Goal: Transaction & Acquisition: Purchase product/service

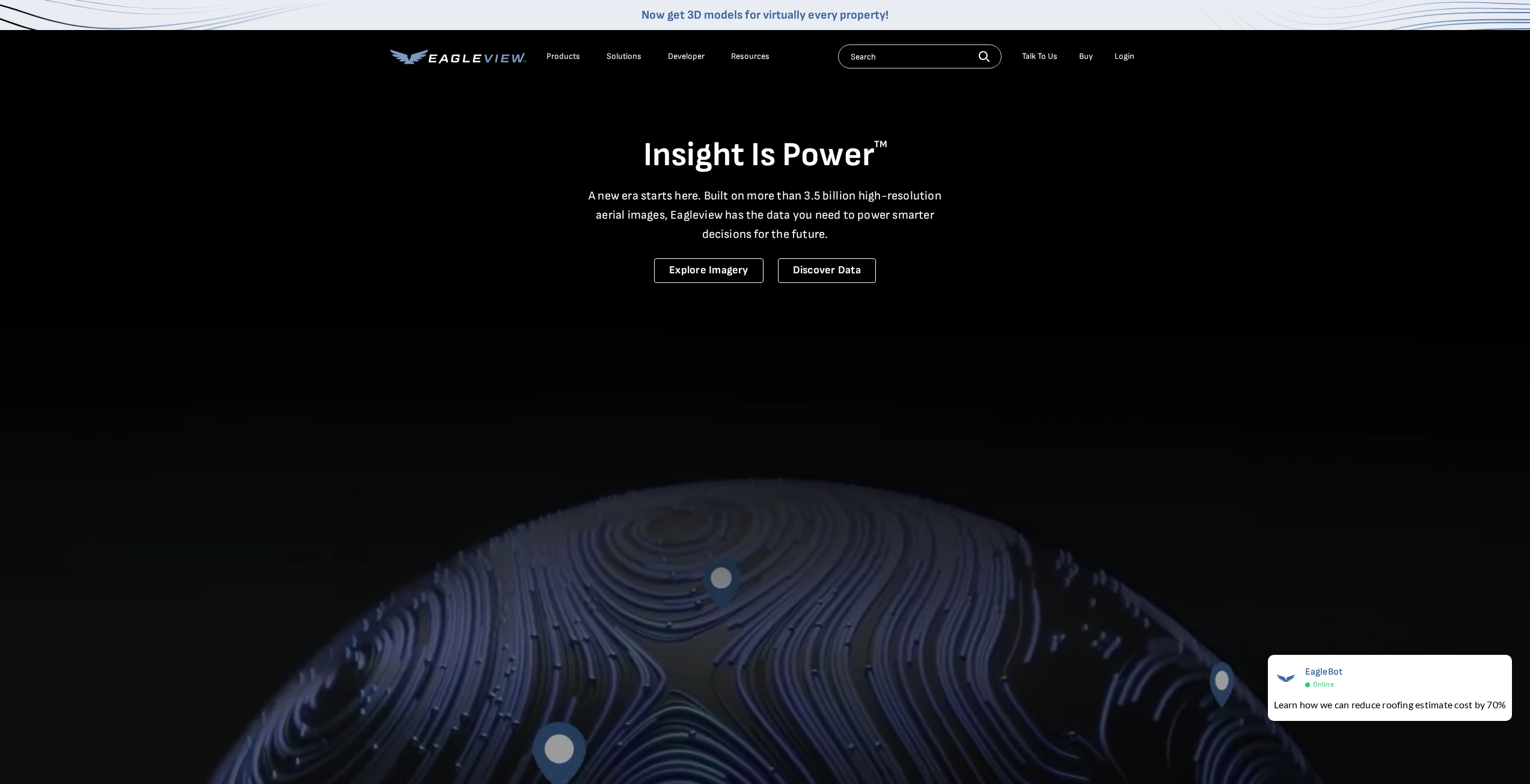
click at [1090, 58] on link "Buy" at bounding box center [1086, 57] width 14 height 11
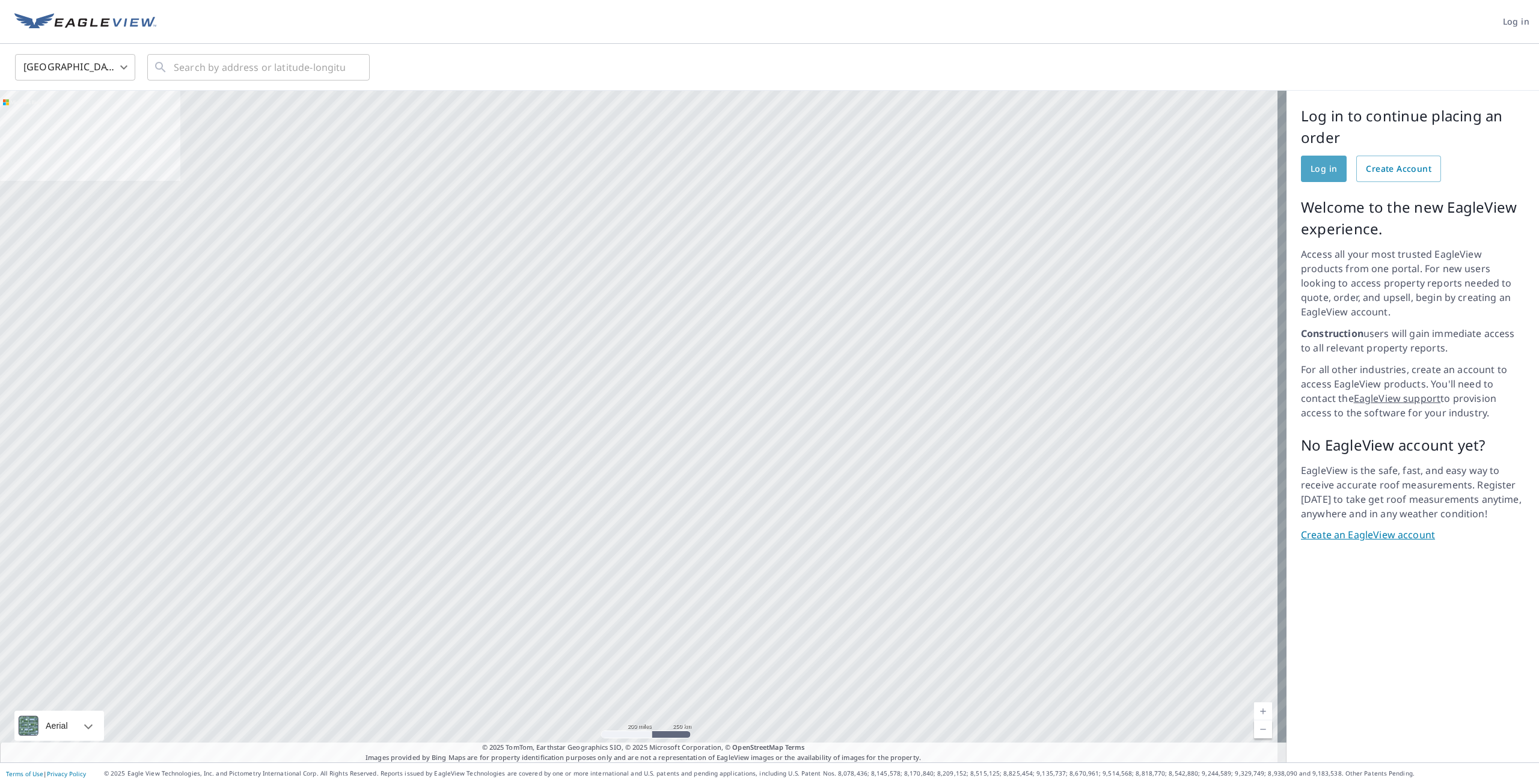
click at [1313, 167] on span "Log in" at bounding box center [1323, 169] width 26 height 15
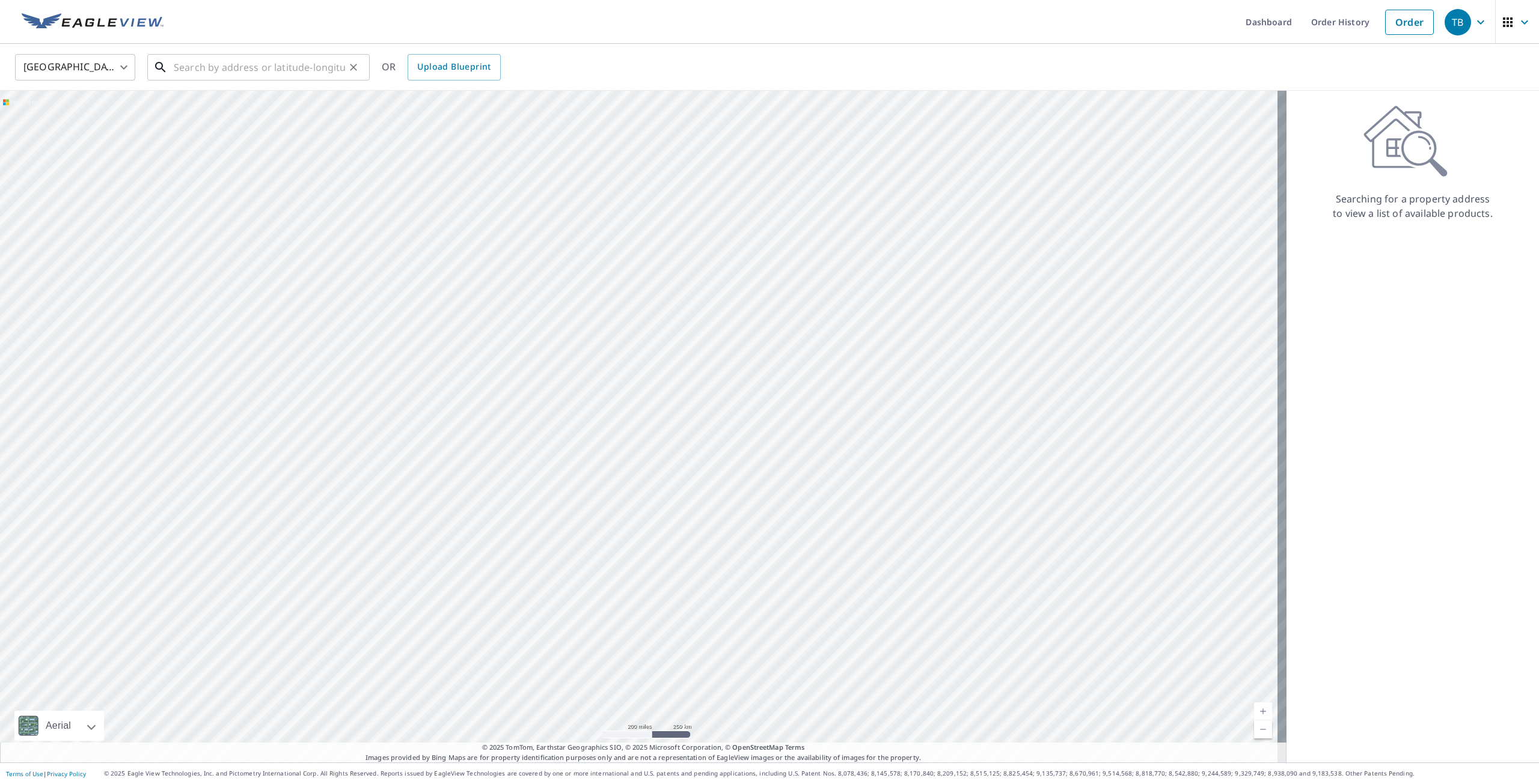
click at [270, 62] on input "text" at bounding box center [259, 67] width 171 height 34
click at [270, 112] on p "[GEOGRAPHIC_DATA]" at bounding box center [265, 115] width 189 height 12
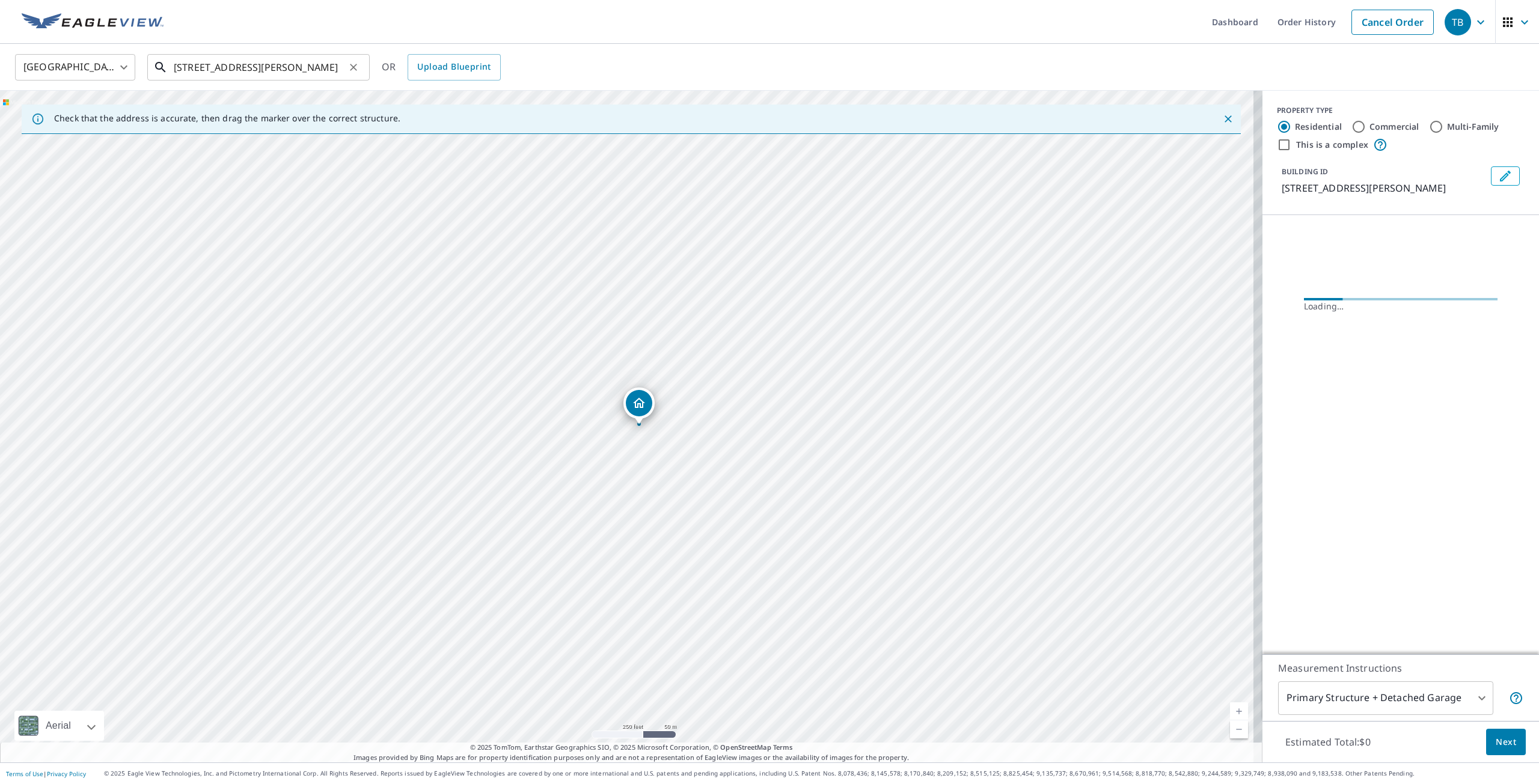
click at [259, 67] on input "[STREET_ADDRESS][PERSON_NAME]" at bounding box center [259, 67] width 171 height 34
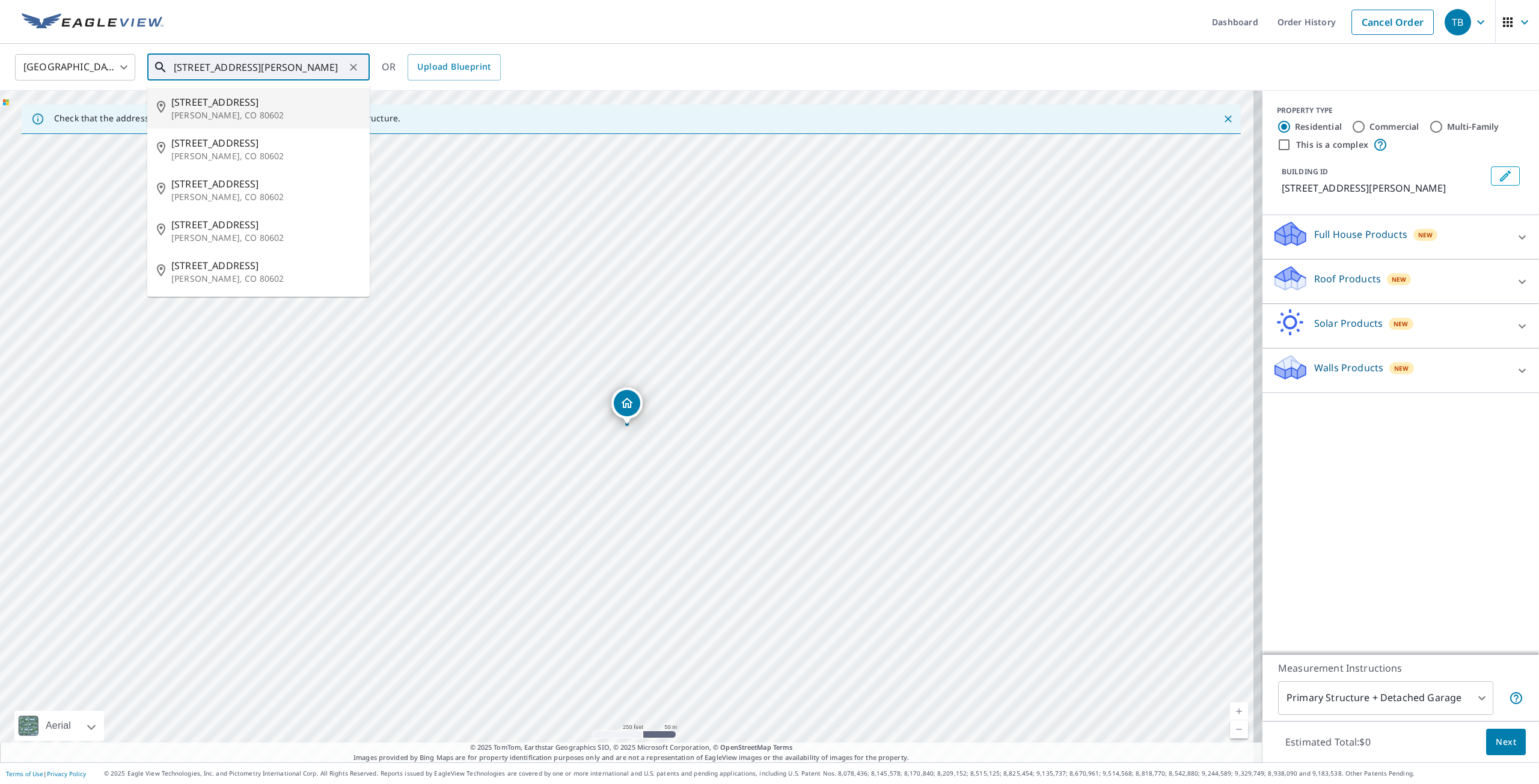
click at [203, 73] on input "[STREET_ADDRESS][PERSON_NAME]" at bounding box center [259, 67] width 171 height 34
click at [291, 95] on span "8171 E 148th Dr" at bounding box center [265, 102] width 189 height 15
type input "8171 E 148th Dr Thornton, CO 80602"
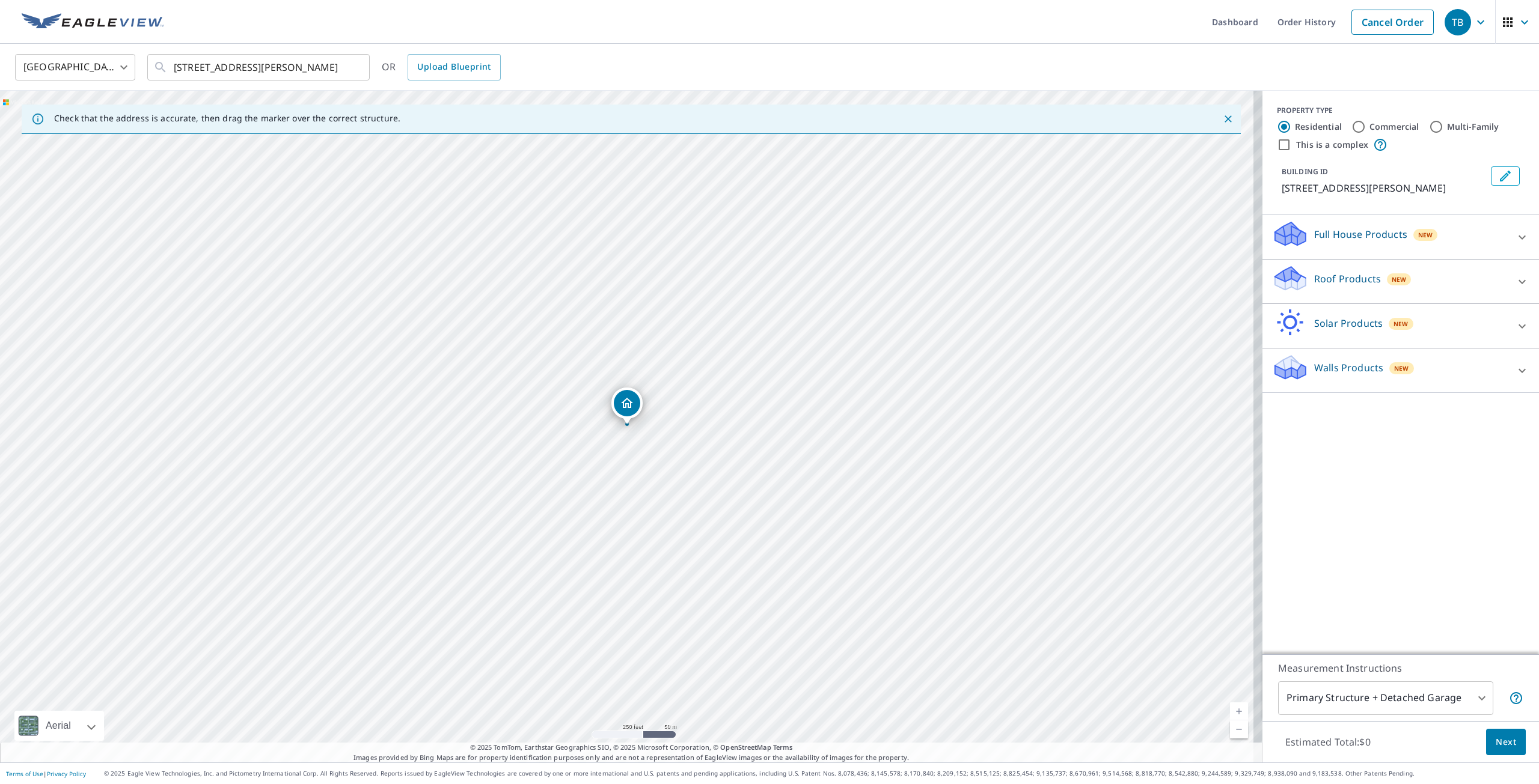
click at [1339, 279] on p "Roof Products" at bounding box center [1347, 279] width 67 height 15
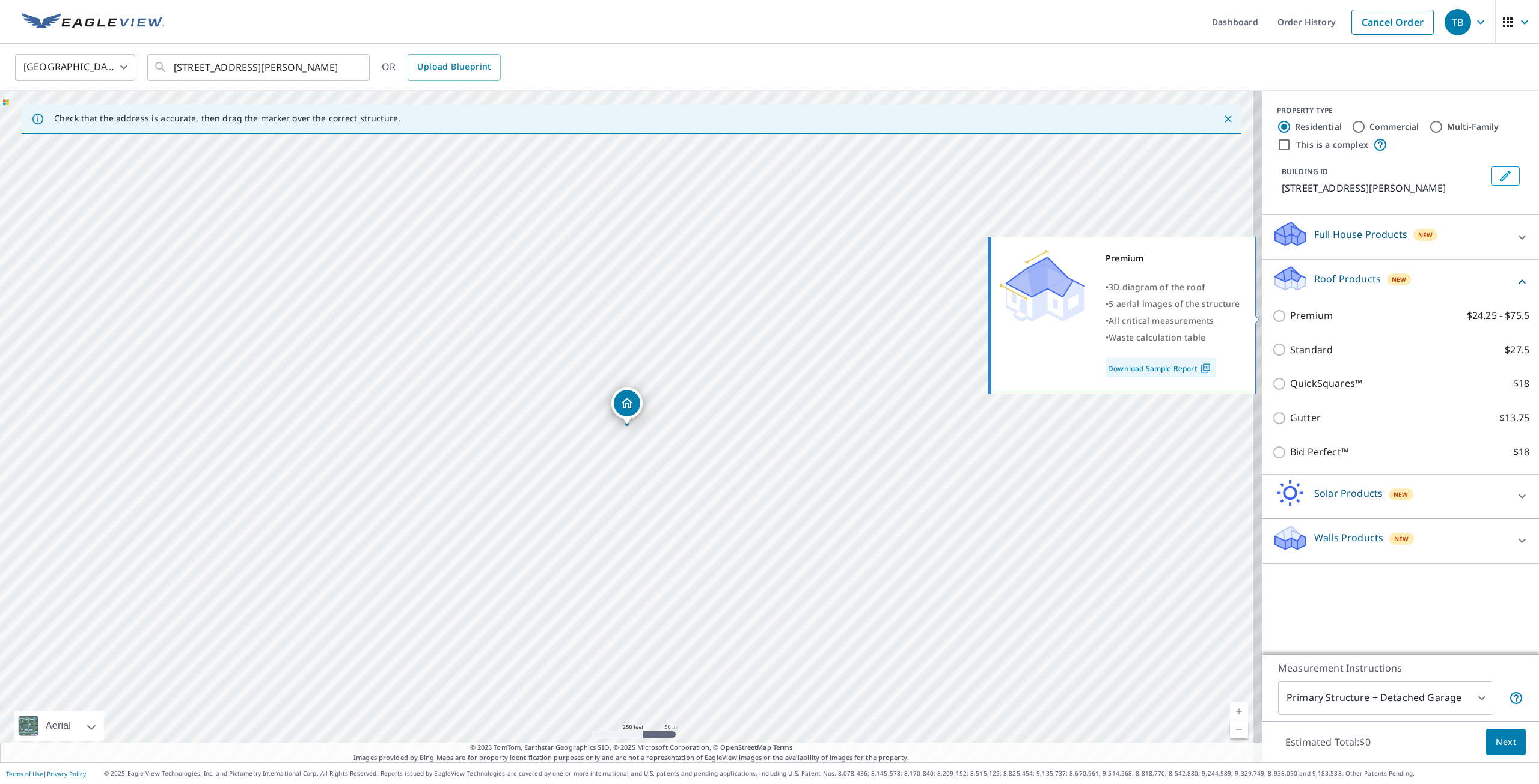
click at [1273, 312] on input "Premium $24.25 - $75.5" at bounding box center [1281, 316] width 18 height 15
checkbox input "true"
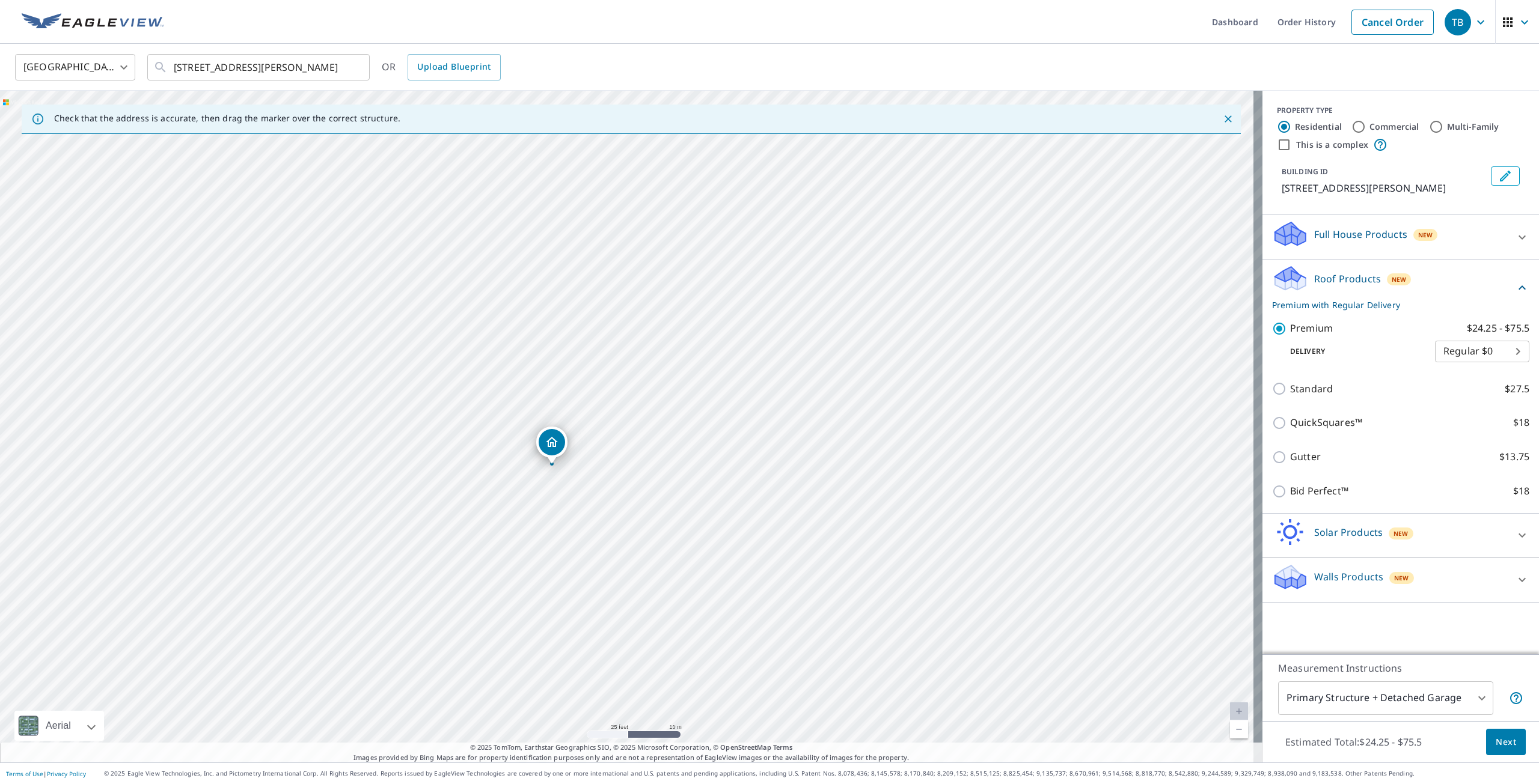
click at [1486, 745] on button "Next" at bounding box center [1505, 743] width 40 height 27
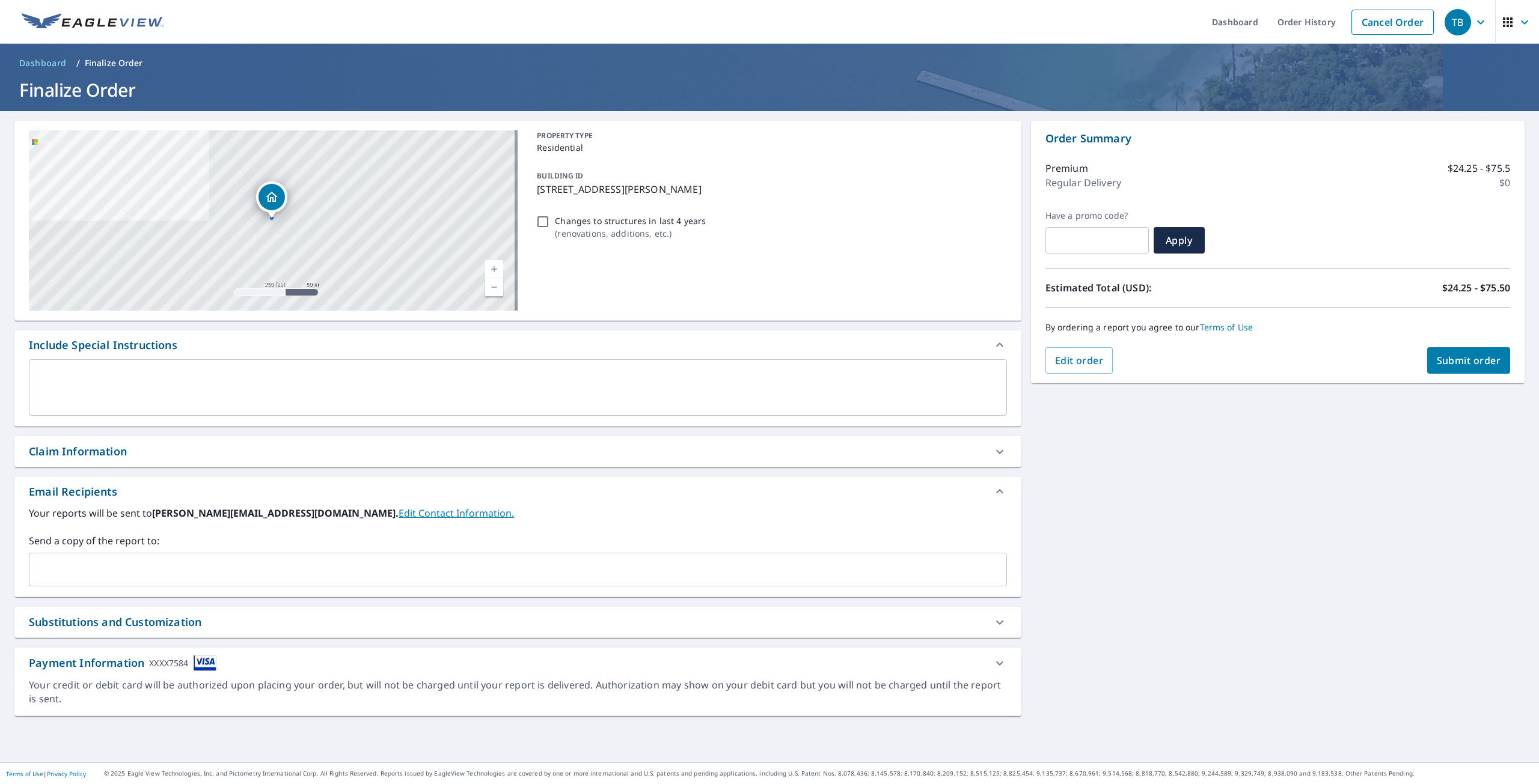
click at [186, 582] on div "​" at bounding box center [517, 569] width 978 height 34
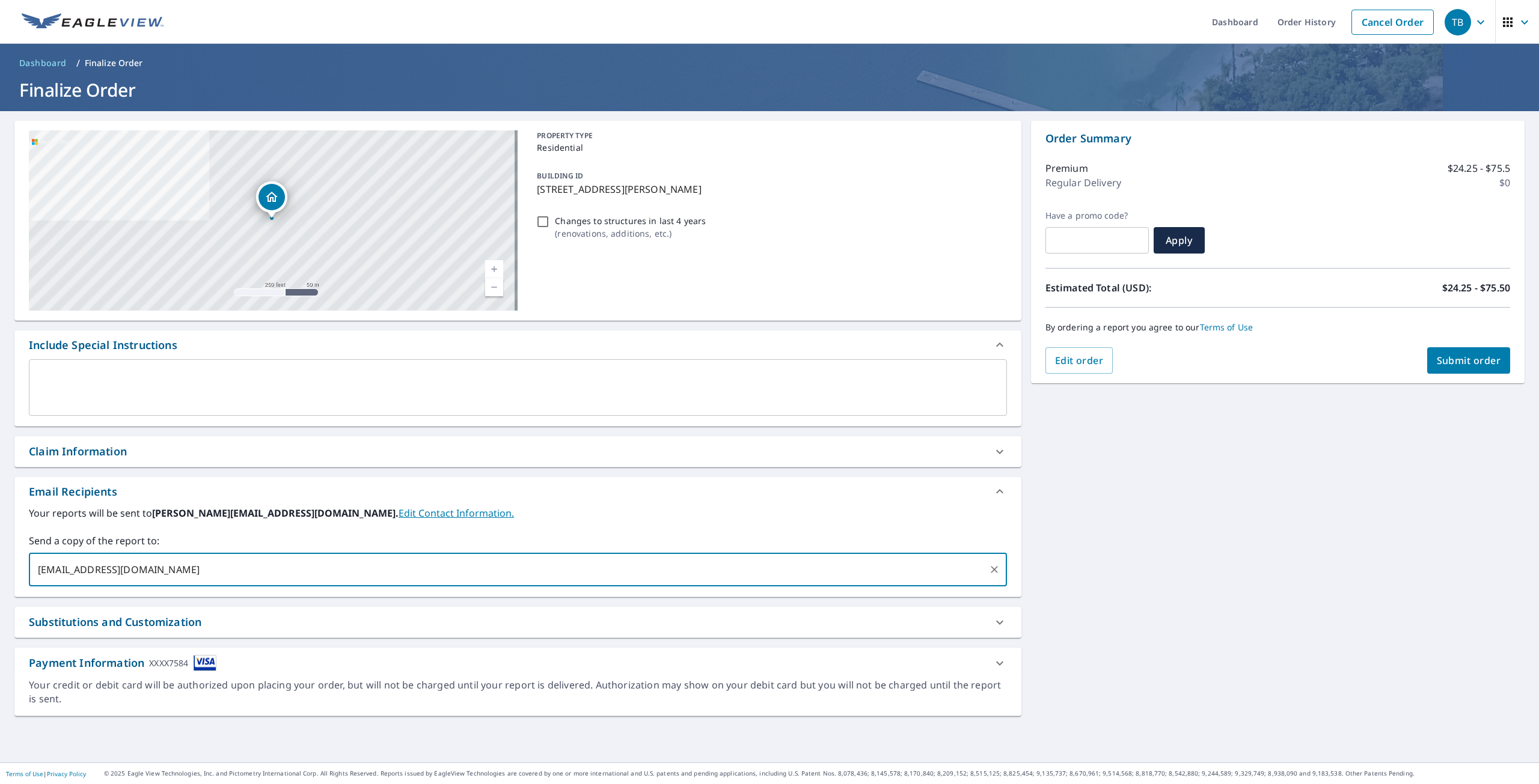
type input "mwright@reddiamondroofing.com"
click at [1427, 358] on button "Submit order" at bounding box center [1468, 360] width 84 height 26
checkbox input "true"
